Goal: Transaction & Acquisition: Purchase product/service

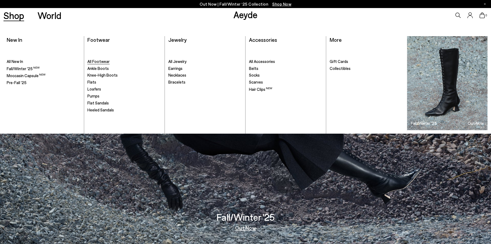
click at [102, 60] on span "All Footwear" at bounding box center [98, 61] width 22 height 5
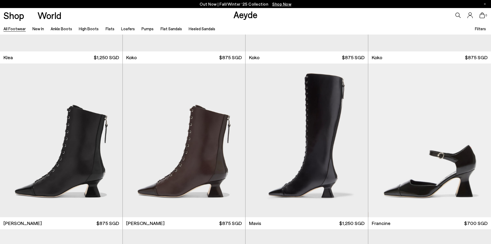
scroll to position [966, 0]
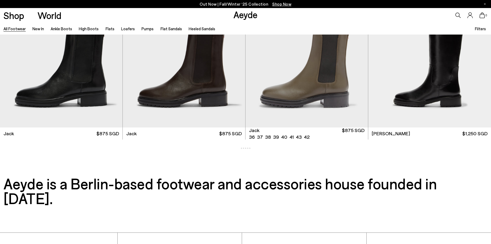
scroll to position [3968, 0]
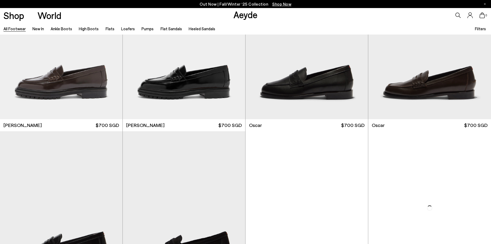
scroll to position [5955, 0]
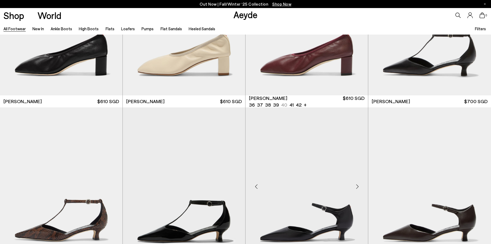
scroll to position [6976, 0]
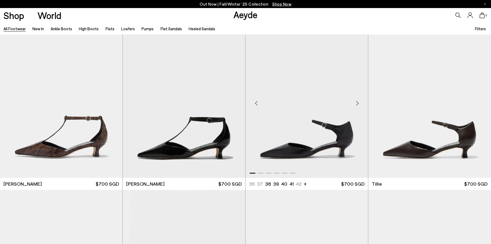
click at [360, 106] on div "Next slide" at bounding box center [357, 103] width 16 height 16
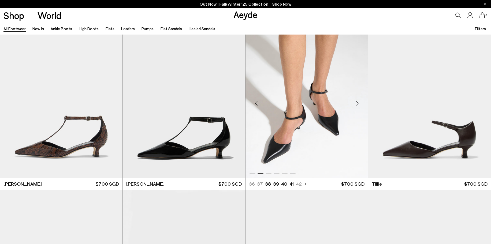
click at [360, 106] on div "Next slide" at bounding box center [357, 103] width 16 height 16
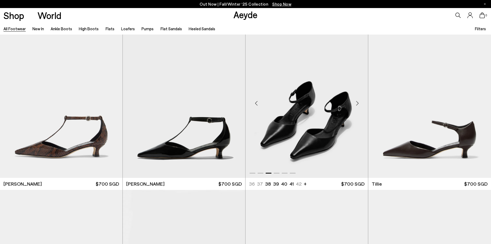
click at [360, 106] on div "Next slide" at bounding box center [357, 103] width 16 height 16
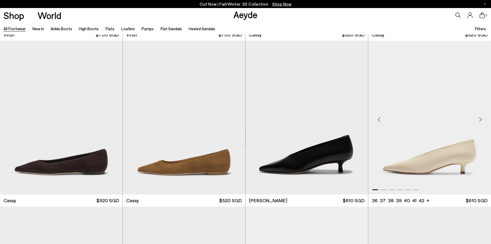
scroll to position [8125, 0]
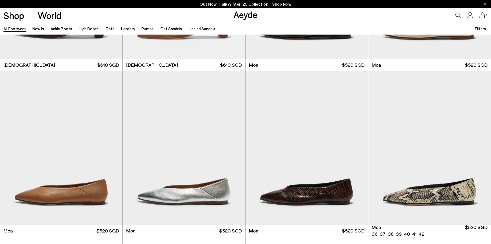
scroll to position [8519, 0]
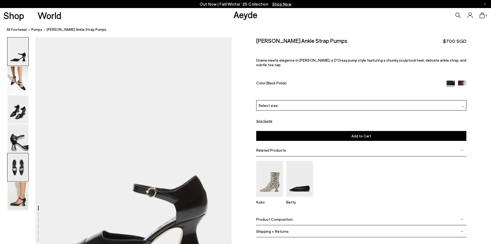
click at [23, 160] on img at bounding box center [17, 167] width 21 height 28
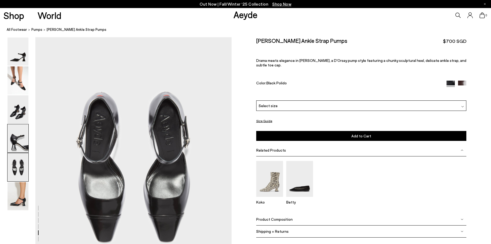
click at [26, 145] on img at bounding box center [17, 138] width 21 height 28
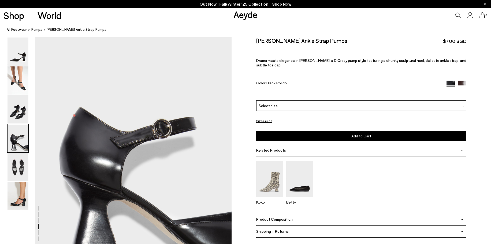
scroll to position [787, 0]
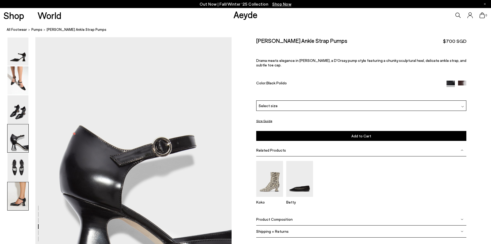
click at [14, 200] on img at bounding box center [17, 196] width 21 height 28
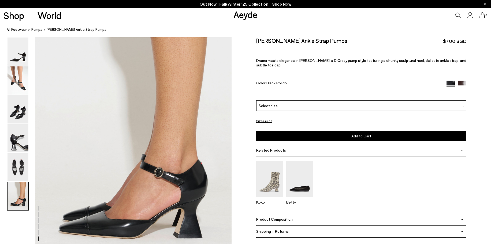
scroll to position [1348, 0]
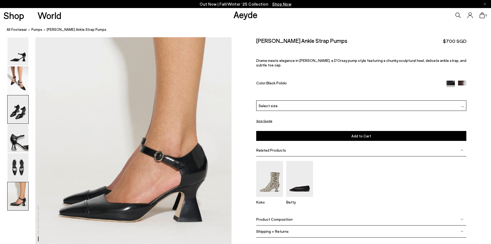
click at [24, 105] on img at bounding box center [17, 109] width 21 height 28
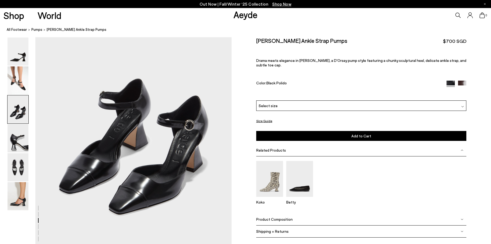
scroll to position [574, 0]
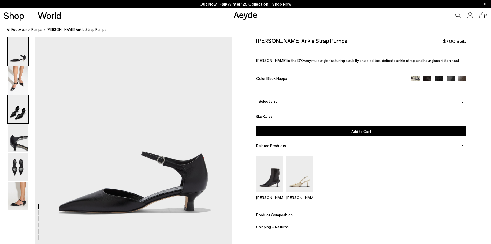
click at [13, 108] on img at bounding box center [17, 109] width 21 height 28
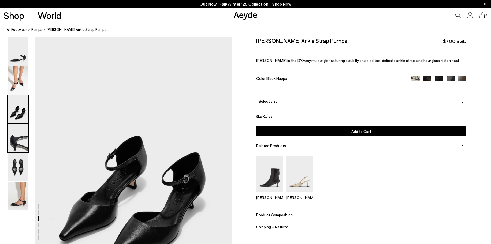
click at [23, 134] on img at bounding box center [17, 138] width 21 height 28
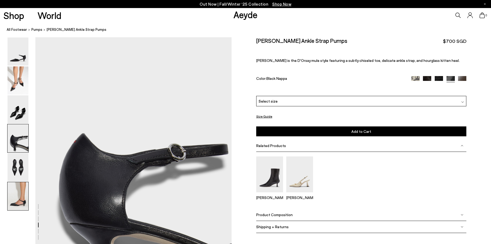
click at [23, 194] on img at bounding box center [17, 196] width 21 height 28
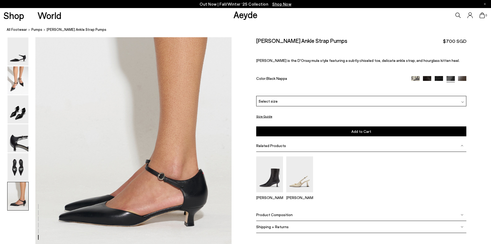
scroll to position [1294, 0]
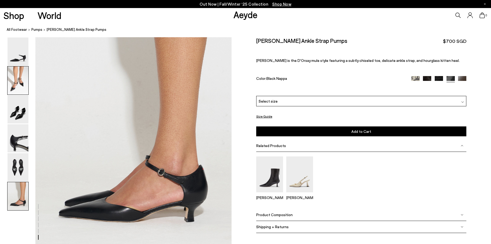
click at [26, 73] on img at bounding box center [17, 80] width 21 height 28
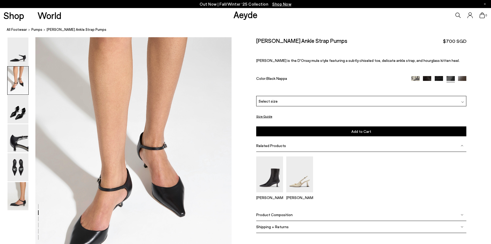
scroll to position [208, 0]
